Goal: Information Seeking & Learning: Learn about a topic

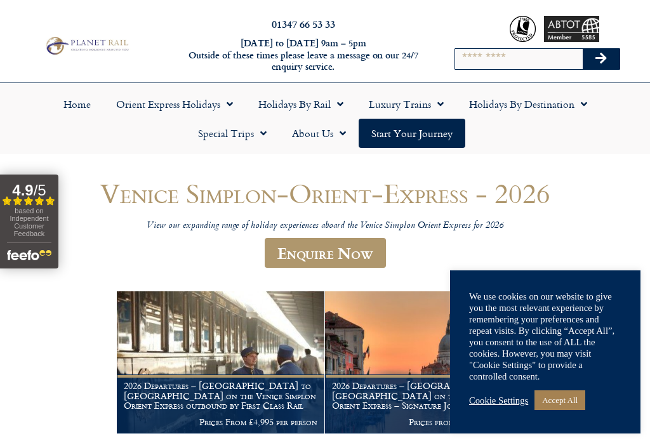
click at [570, 395] on link "Accept All" at bounding box center [559, 400] width 51 height 20
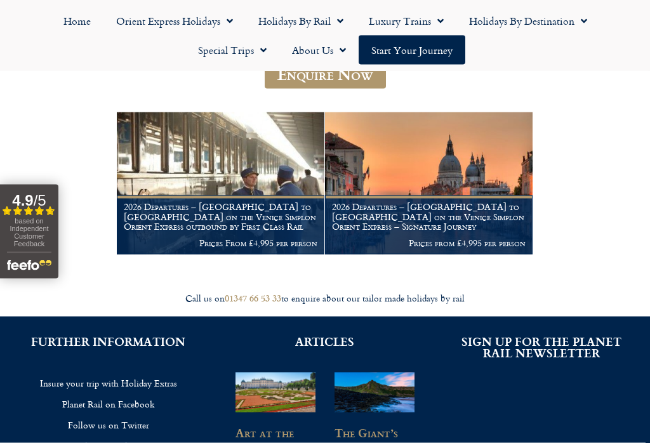
scroll to position [178, 0]
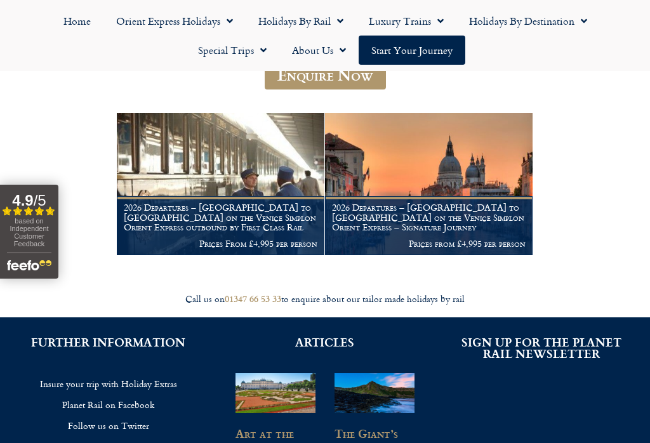
click at [367, 206] on h1 "2026 Departures – London to Venice on the Venice Simplon Orient Express – Signa…" at bounding box center [428, 217] width 193 height 30
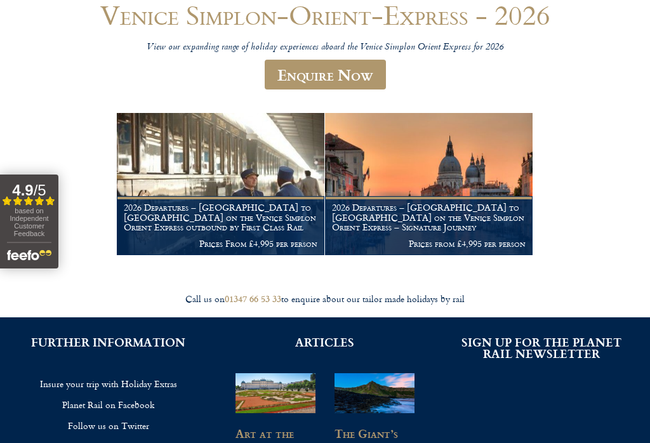
scroll to position [198, 0]
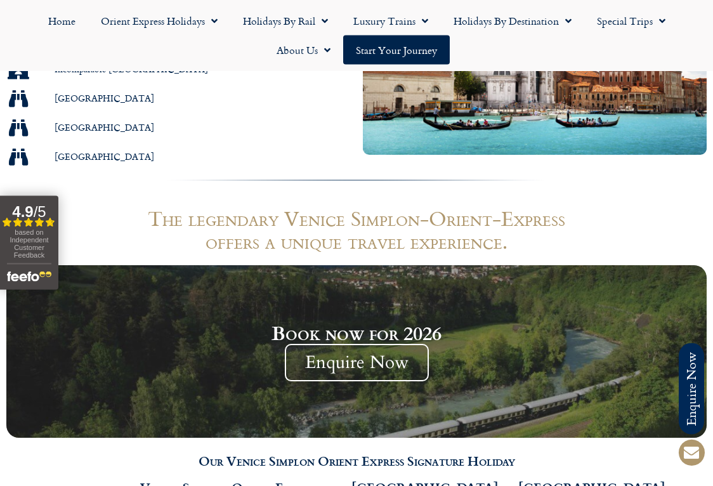
scroll to position [997, 0]
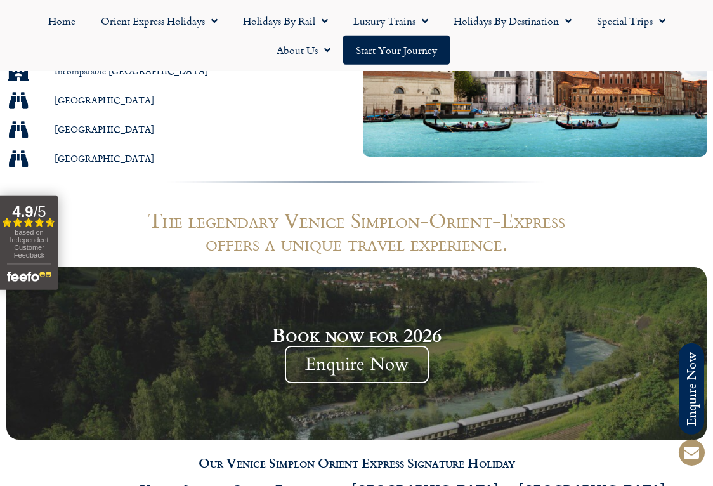
click at [414, 15] on link "Luxury Trains" at bounding box center [391, 20] width 100 height 29
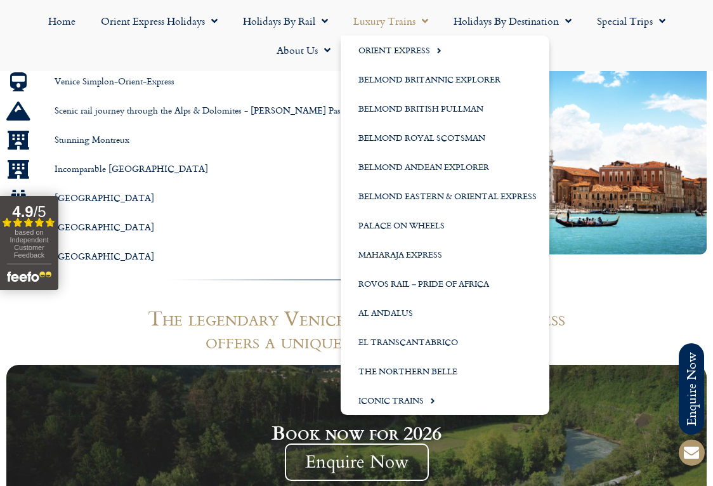
scroll to position [898, 0]
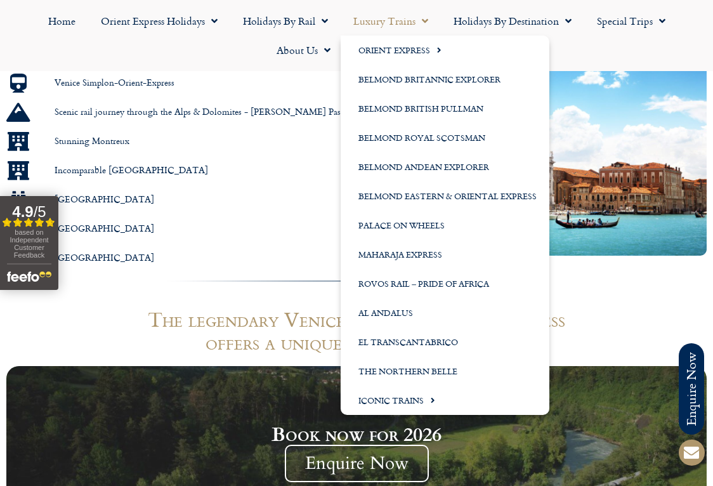
click at [435, 51] on link "Orient Express" at bounding box center [445, 50] width 209 height 29
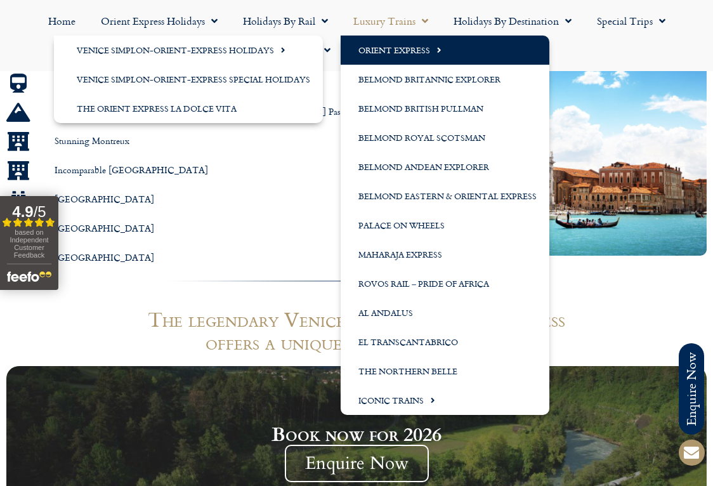
click at [110, 53] on link "Venice Simplon-Orient-Express Holidays" at bounding box center [188, 50] width 269 height 29
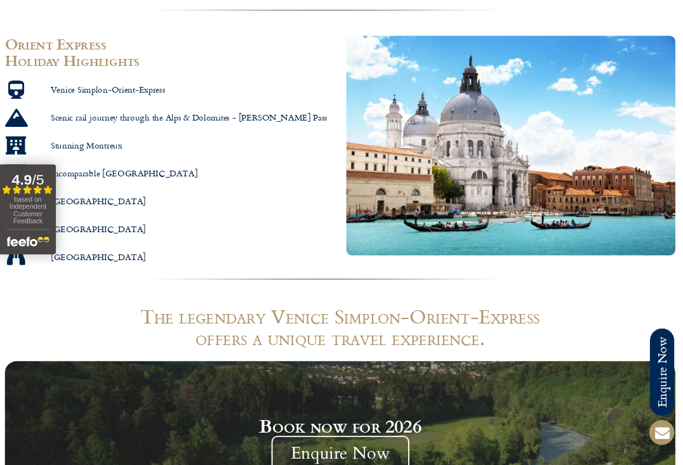
scroll to position [0, 0]
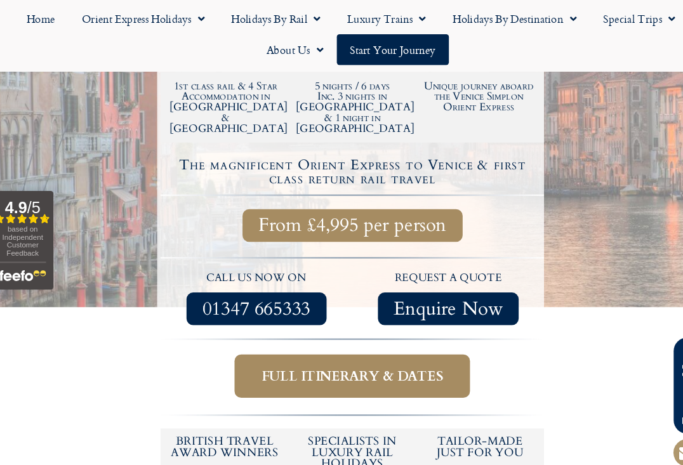
scroll to position [424, 0]
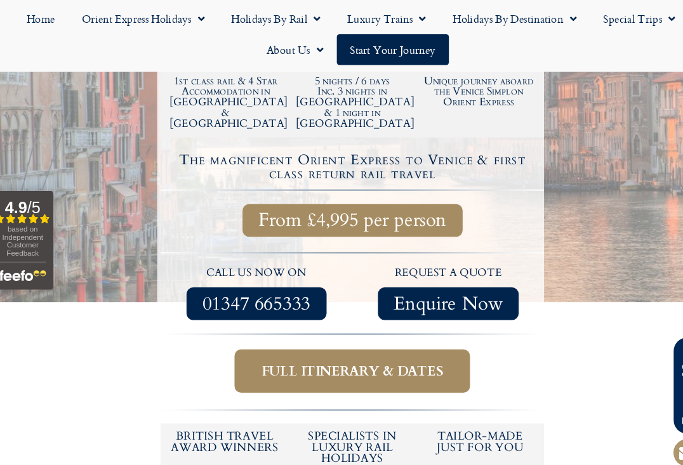
click at [264, 348] on span "Full itinerary & dates" at bounding box center [342, 356] width 173 height 16
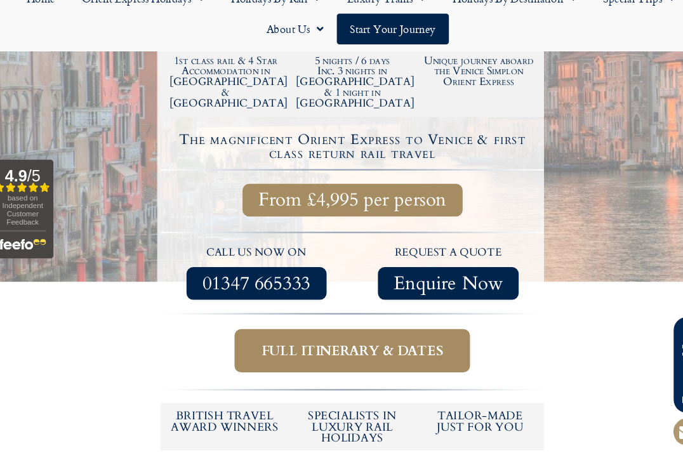
scroll to position [424, 0]
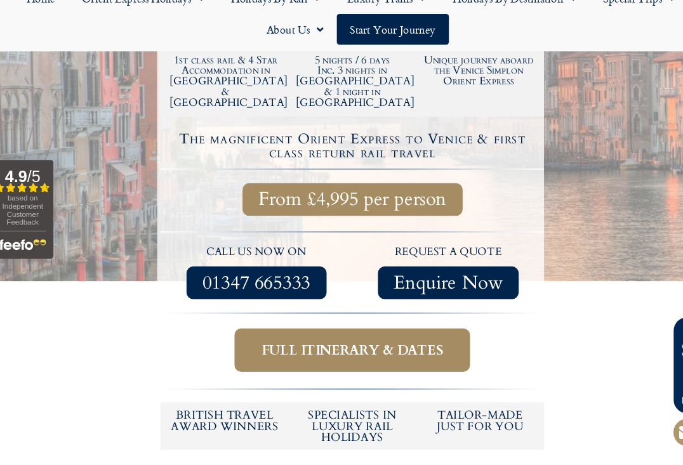
click at [271, 348] on span "Full itinerary & dates" at bounding box center [342, 356] width 173 height 16
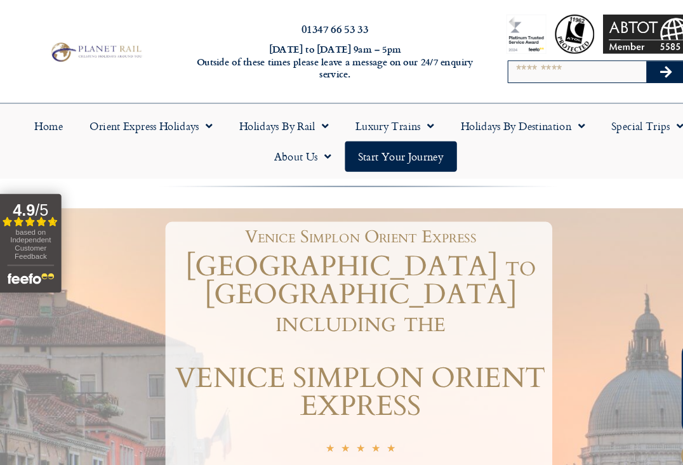
scroll to position [8, 0]
click at [185, 122] on link "Orient Express Holidays" at bounding box center [144, 120] width 142 height 29
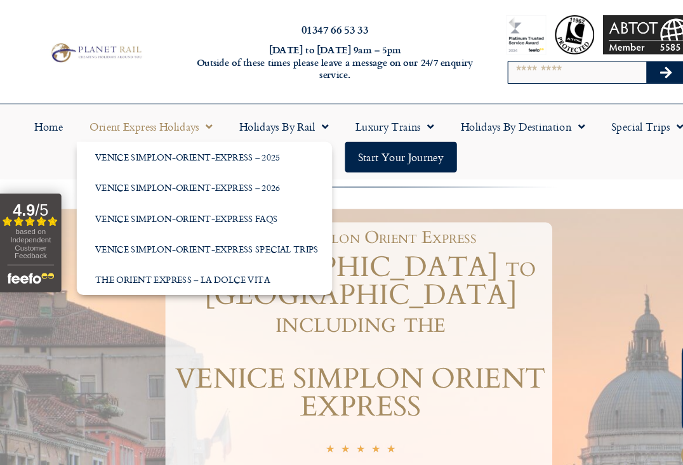
click at [114, 259] on link "The Orient Express – La Dolce Vita" at bounding box center [194, 266] width 243 height 29
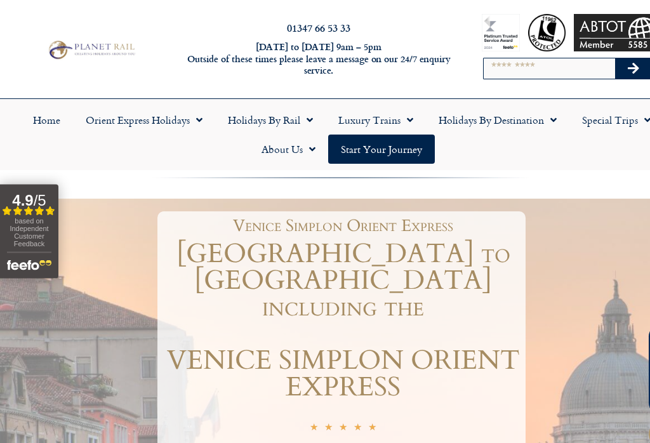
scroll to position [2, 0]
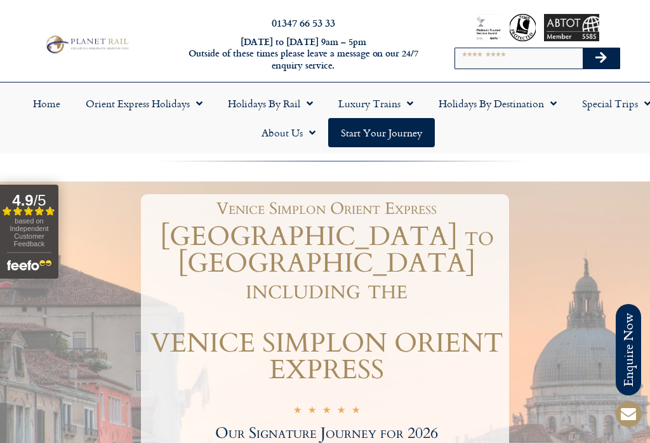
scroll to position [443, 8]
